Goal: Task Accomplishment & Management: Use online tool/utility

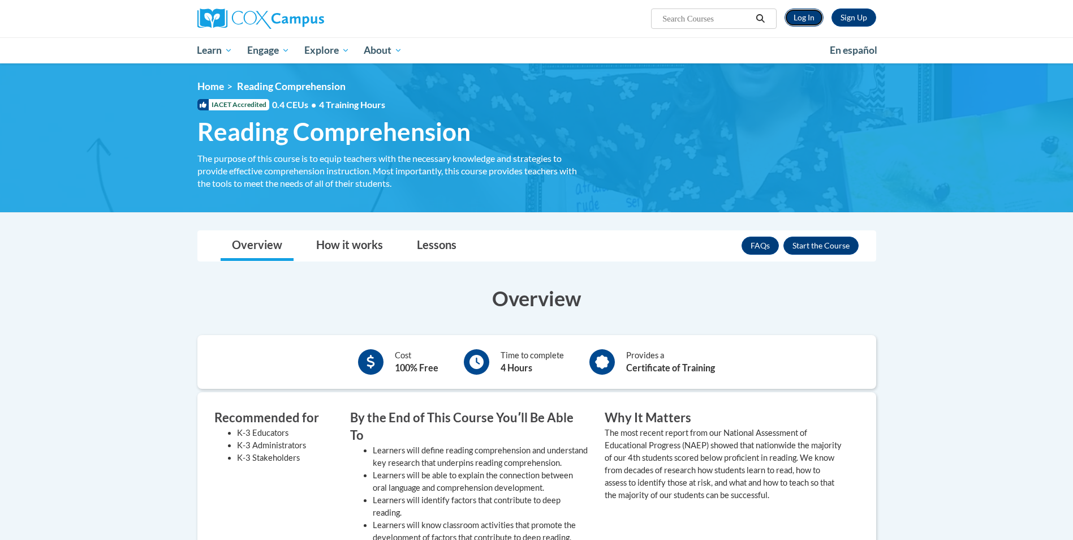
click at [800, 9] on link "Log In" at bounding box center [804, 17] width 39 height 18
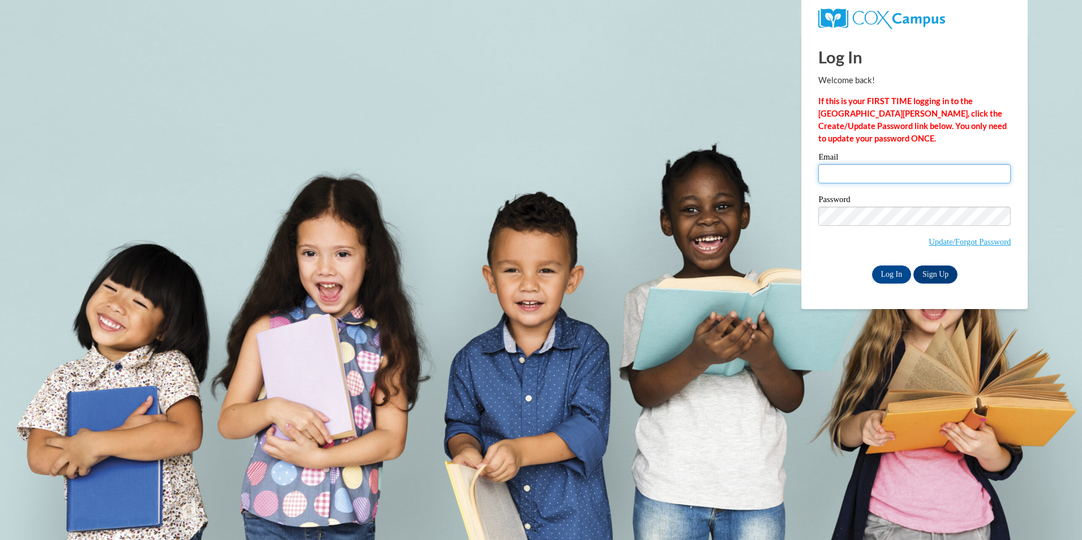
click at [918, 170] on input "Email" at bounding box center [914, 173] width 192 height 19
type input "ankirkland@valdosta.edu"
click at [892, 270] on input "Log In" at bounding box center [892, 274] width 40 height 18
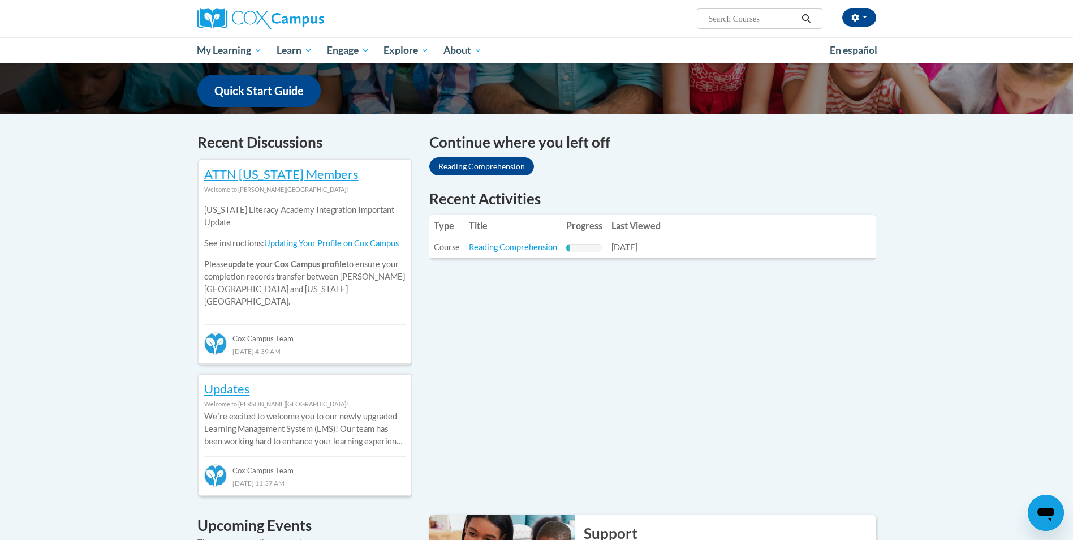
scroll to position [396, 0]
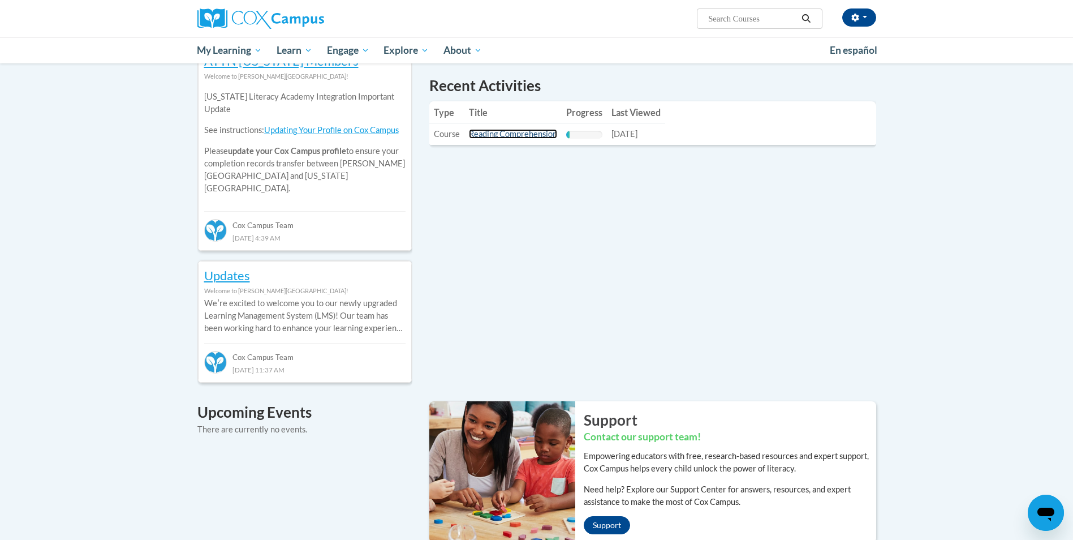
click at [488, 135] on link "Reading Comprehension" at bounding box center [513, 134] width 88 height 10
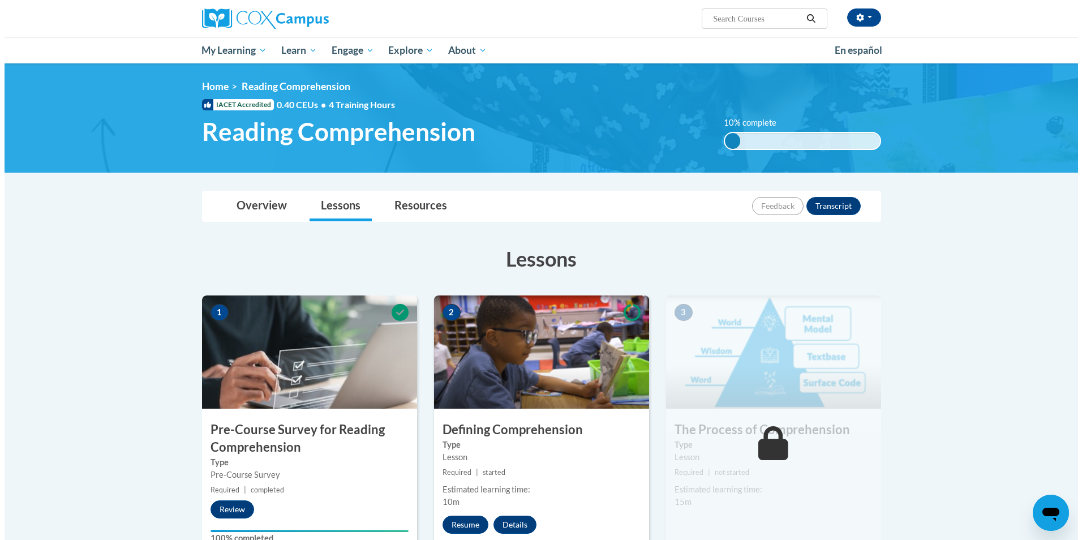
scroll to position [283, 0]
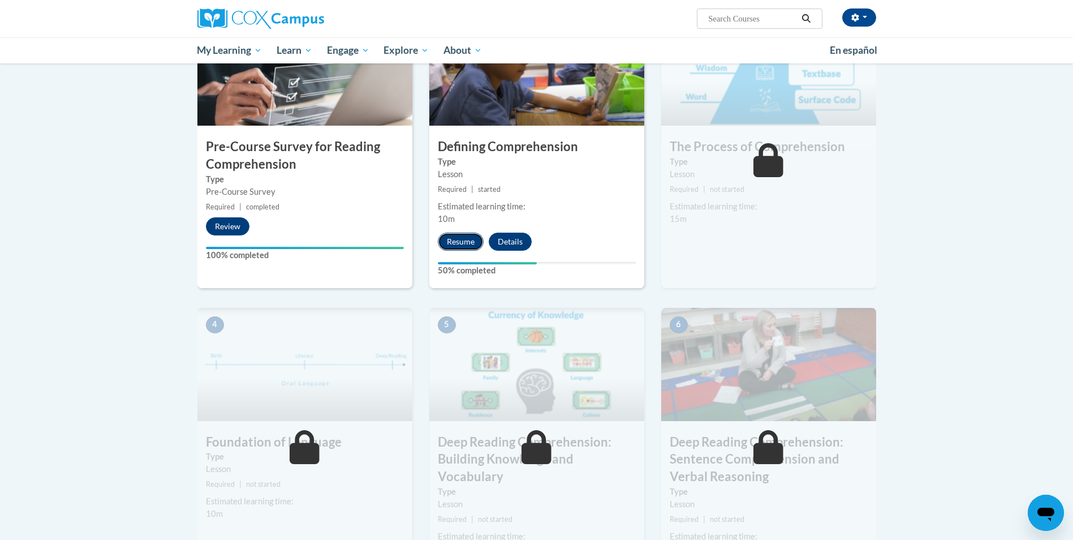
click at [465, 244] on button "Resume" at bounding box center [461, 242] width 46 height 18
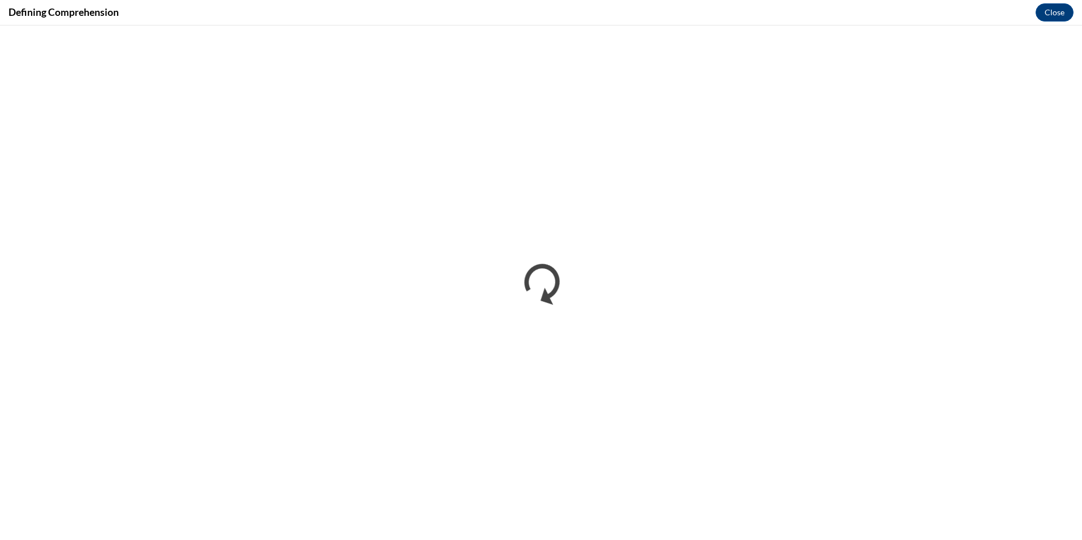
scroll to position [0, 0]
